Goal: Task Accomplishment & Management: Check status

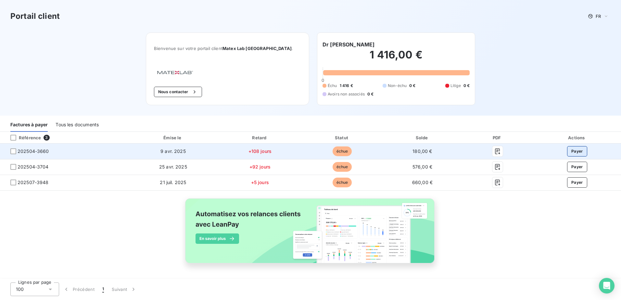
click at [577, 151] on button "Payer" at bounding box center [577, 151] width 20 height 10
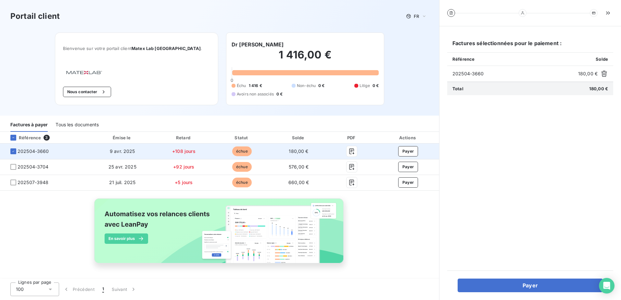
click at [9, 152] on span "202504-3660" at bounding box center [45, 151] width 80 height 7
click at [13, 151] on icon at bounding box center [13, 152] width 4 height 4
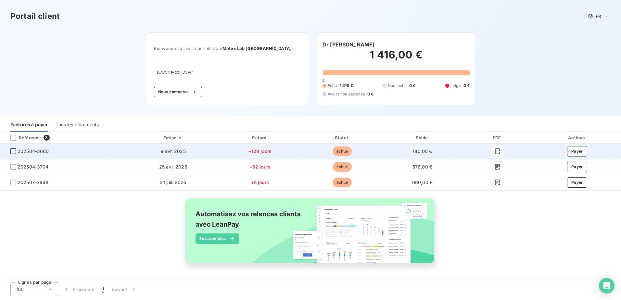
click at [14, 152] on div at bounding box center [13, 152] width 6 height 6
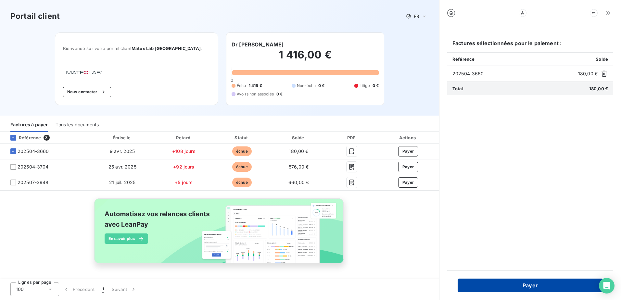
click at [538, 285] on button "Payer" at bounding box center [530, 286] width 145 height 14
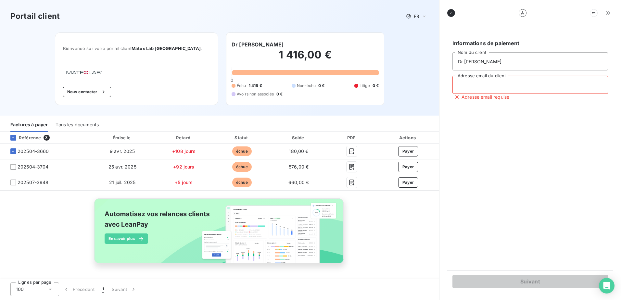
click at [485, 93] on input "Adresse email du client" at bounding box center [531, 85] width 156 height 18
click at [581, 216] on div "Informations de paiement Dr [PERSON_NAME] Nom du client Adresse email du client…" at bounding box center [531, 148] width 166 height 229
click at [426, 80] on div "Portail client FR Bienvenue sur votre portail client Matex Lab [GEOGRAPHIC_DATA…" at bounding box center [219, 58] width 439 height 116
click at [486, 136] on div "Informations de paiement Dr [PERSON_NAME] Nom du client Adresse email du client…" at bounding box center [531, 148] width 166 height 229
